Goal: Task Accomplishment & Management: Manage account settings

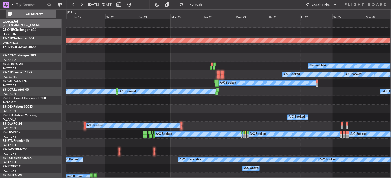
click at [41, 15] on span "All Aircraft" at bounding box center [33, 14] width 41 height 4
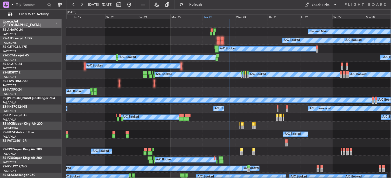
click at [208, 15] on div "Tue 23" at bounding box center [219, 16] width 32 height 5
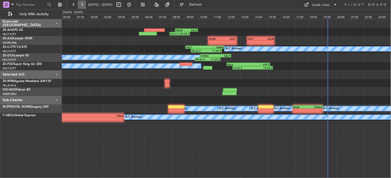
click at [82, 6] on button at bounding box center [82, 5] width 8 height 8
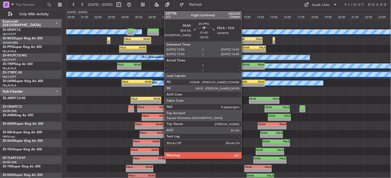
click at [245, 49] on div "- -" at bounding box center [254, 51] width 24 height 4
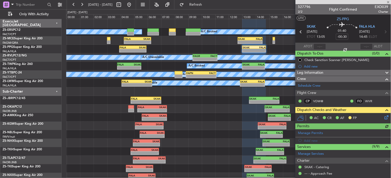
click at [384, 118] on icon at bounding box center [386, 117] width 4 height 4
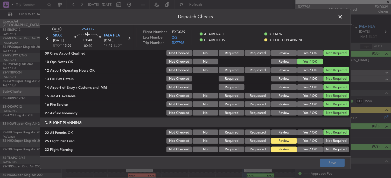
scroll to position [130, 0]
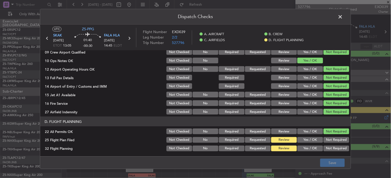
click at [304, 140] on button "Yes / OK" at bounding box center [310, 140] width 26 height 6
drag, startPoint x: 304, startPoint y: 143, endPoint x: 306, endPoint y: 149, distance: 6.6
click at [304, 143] on div "Yes / OK" at bounding box center [309, 140] width 26 height 7
click at [306, 149] on button "Yes / OK" at bounding box center [310, 149] width 26 height 6
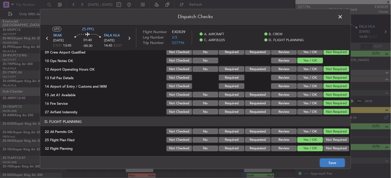
click at [333, 163] on button "Save" at bounding box center [332, 163] width 25 height 8
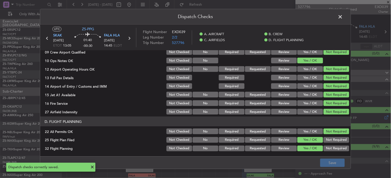
click at [343, 17] on span at bounding box center [343, 18] width 0 height 10
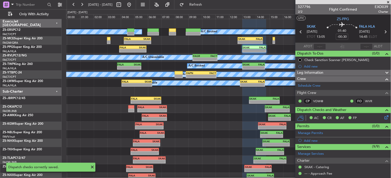
click at [299, 30] on icon at bounding box center [301, 32] width 7 height 7
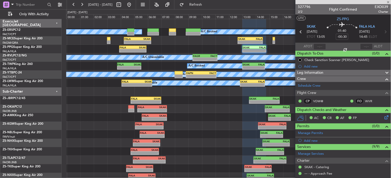
type input "-00:15"
type input "6"
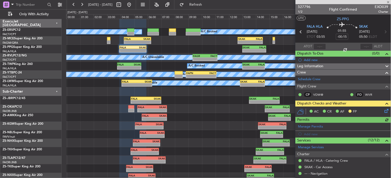
click at [384, 111] on icon at bounding box center [386, 110] width 4 height 4
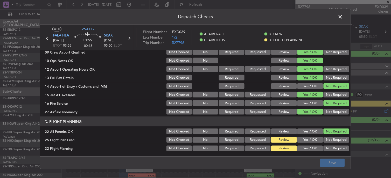
click at [312, 140] on button "Yes / OK" at bounding box center [310, 140] width 26 height 6
click at [307, 148] on button "Yes / OK" at bounding box center [310, 149] width 26 height 6
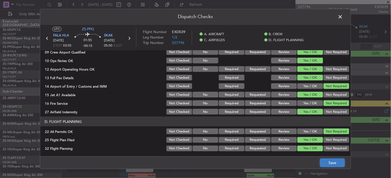
click at [334, 161] on button "Save" at bounding box center [332, 163] width 25 height 8
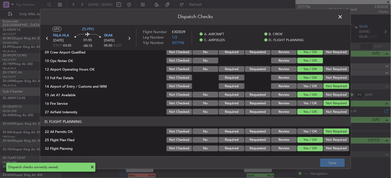
click at [335, 16] on header "Dispatch Checks" at bounding box center [195, 17] width 310 height 16
click at [343, 17] on span at bounding box center [343, 18] width 0 height 10
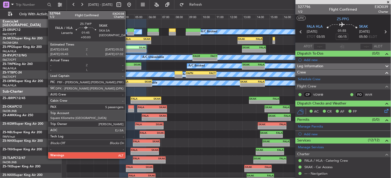
click at [128, 66] on div "- -" at bounding box center [129, 68] width 24 height 4
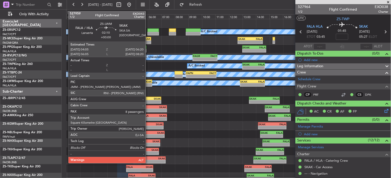
click at [146, 84] on div "-" at bounding box center [144, 84] width 15 height 3
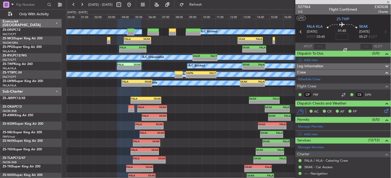
type input "8"
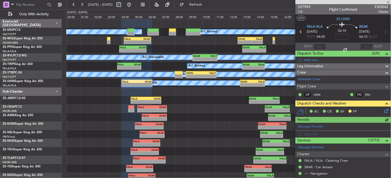
click at [384, 111] on icon at bounding box center [386, 110] width 4 height 4
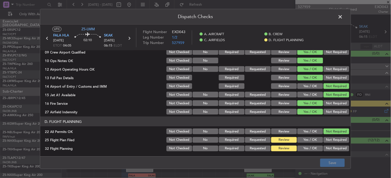
click at [305, 140] on button "Yes / OK" at bounding box center [310, 140] width 26 height 6
click at [308, 148] on button "Yes / OK" at bounding box center [310, 149] width 26 height 6
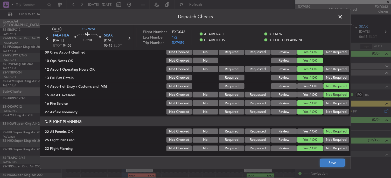
click at [336, 162] on button "Save" at bounding box center [332, 163] width 25 height 8
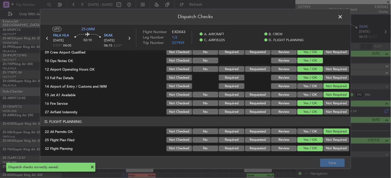
click at [343, 17] on span at bounding box center [343, 18] width 0 height 10
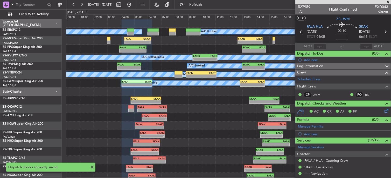
click at [383, 31] on icon at bounding box center [385, 32] width 7 height 7
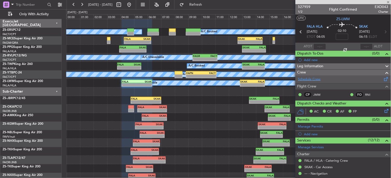
type input "-00:25"
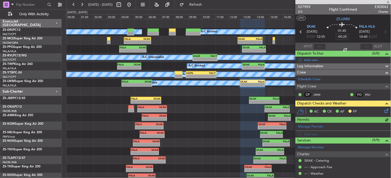
click at [384, 112] on icon at bounding box center [386, 110] width 4 height 4
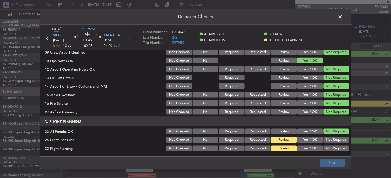
click at [305, 141] on button "Yes / OK" at bounding box center [310, 140] width 26 height 6
click at [303, 147] on button "Yes / OK" at bounding box center [310, 149] width 26 height 6
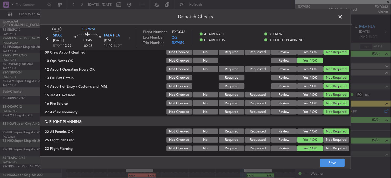
click at [318, 155] on main "UTC ZS-LWM SKAK [DATE] ETOT 12:55 01:45 -00:25 FALA HLA [DATE] 14:40 ELDT Fligh…" at bounding box center [195, 92] width 310 height 134
click at [325, 162] on button "Save" at bounding box center [332, 163] width 25 height 8
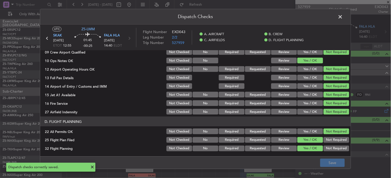
click at [343, 18] on span at bounding box center [343, 18] width 0 height 10
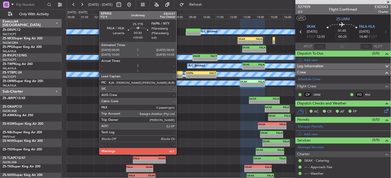
click at [180, 75] on div at bounding box center [179, 77] width 8 height 4
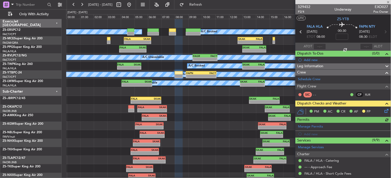
click at [384, 110] on icon at bounding box center [386, 110] width 4 height 4
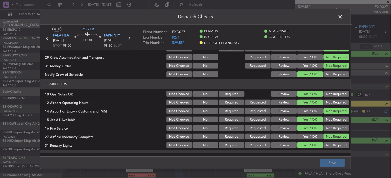
scroll to position [123, 0]
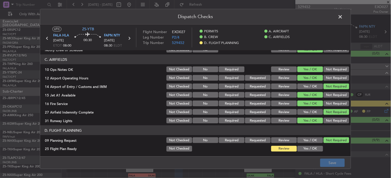
click at [314, 152] on div "Yes / OK" at bounding box center [309, 148] width 26 height 7
click at [314, 145] on div "Yes / OK" at bounding box center [309, 148] width 26 height 7
click at [315, 148] on button "Yes / OK" at bounding box center [310, 149] width 26 height 6
click at [327, 164] on button "Save" at bounding box center [332, 163] width 25 height 8
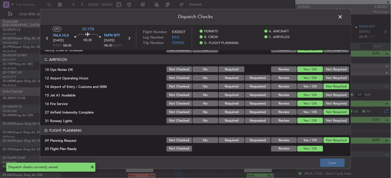
click at [343, 17] on span at bounding box center [343, 18] width 0 height 10
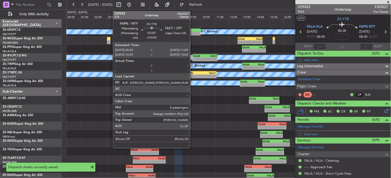
click at [193, 74] on div "FAPN" at bounding box center [193, 73] width 15 height 3
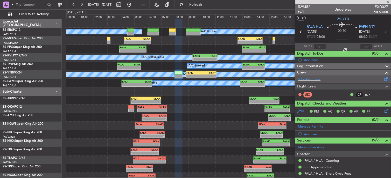
scroll to position [52, 0]
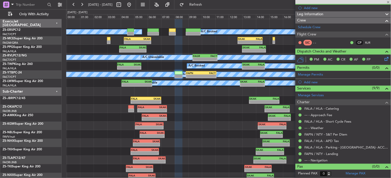
type input "8"
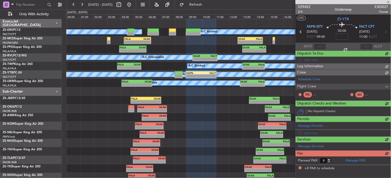
scroll to position [0, 0]
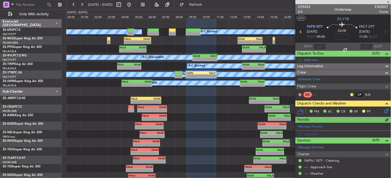
click at [350, 96] on div at bounding box center [352, 95] width 4 height 4
click at [350, 94] on button at bounding box center [351, 94] width 3 height 3
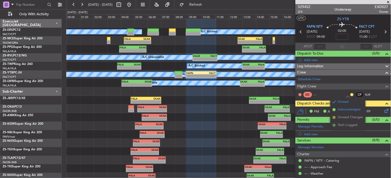
click at [349, 110] on span "Acknowledged" at bounding box center [349, 109] width 23 height 5
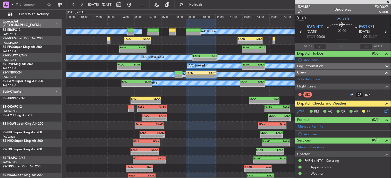
click at [384, 110] on icon at bounding box center [386, 110] width 4 height 4
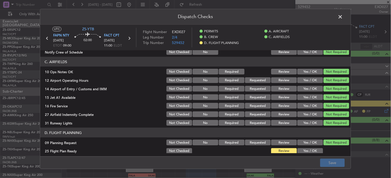
scroll to position [123, 0]
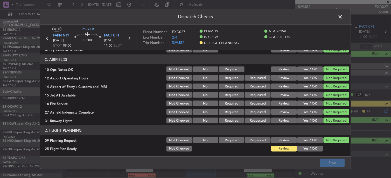
click at [311, 148] on button "Yes / OK" at bounding box center [310, 149] width 26 height 6
click at [327, 162] on button "Save" at bounding box center [332, 163] width 25 height 8
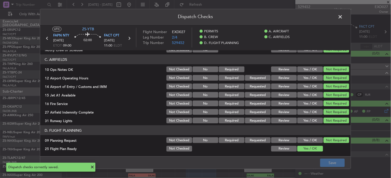
click at [343, 19] on span at bounding box center [343, 18] width 0 height 10
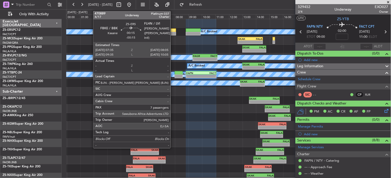
click at [174, 31] on div at bounding box center [172, 31] width 7 height 4
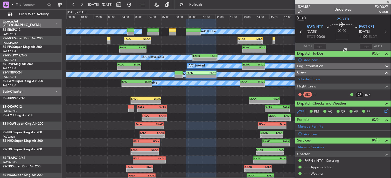
type input "-00:15"
type input "7"
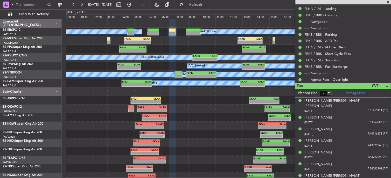
scroll to position [185, 0]
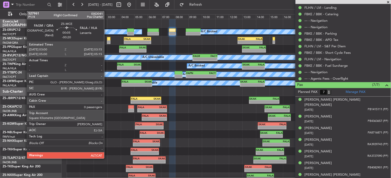
click at [107, 41] on div at bounding box center [109, 42] width 4 height 4
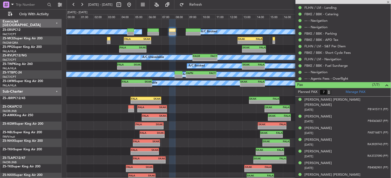
type input "-00:20"
type input "0"
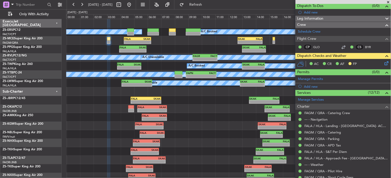
scroll to position [72, 0]
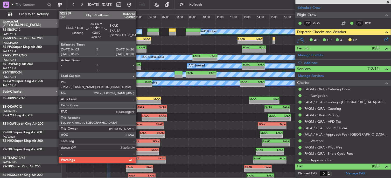
click at [139, 84] on div "-" at bounding box center [144, 84] width 15 height 3
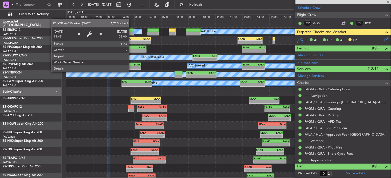
type input "8"
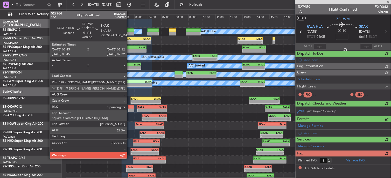
scroll to position [0, 0]
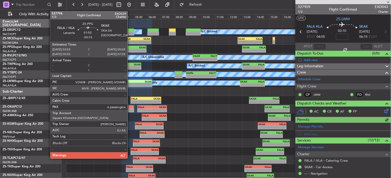
click at [130, 49] on div "-" at bounding box center [126, 50] width 13 height 3
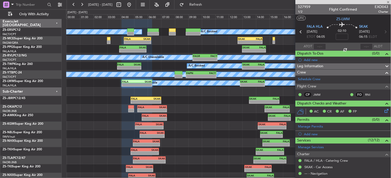
type input "-00:15"
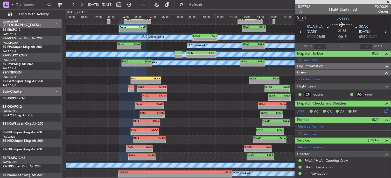
scroll to position [20, 0]
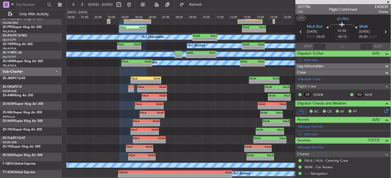
click at [389, 0] on span at bounding box center [388, 2] width 5 height 5
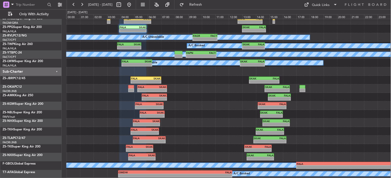
type input "0"
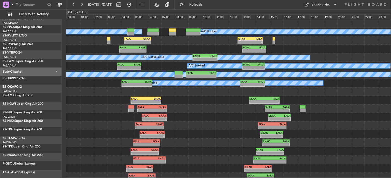
scroll to position [0, 0]
